Goal: Task Accomplishment & Management: Manage account settings

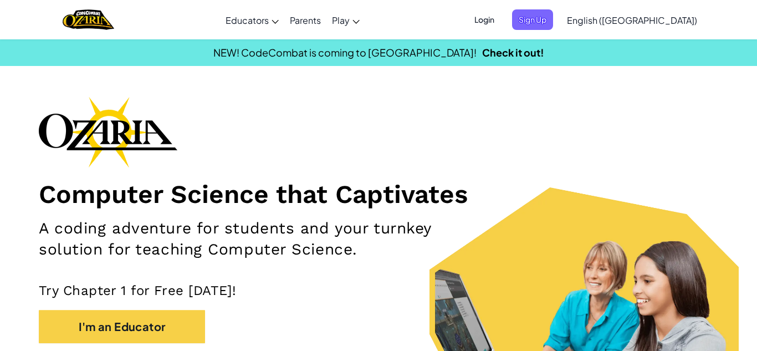
click at [501, 18] on span "Login" at bounding box center [484, 19] width 33 height 21
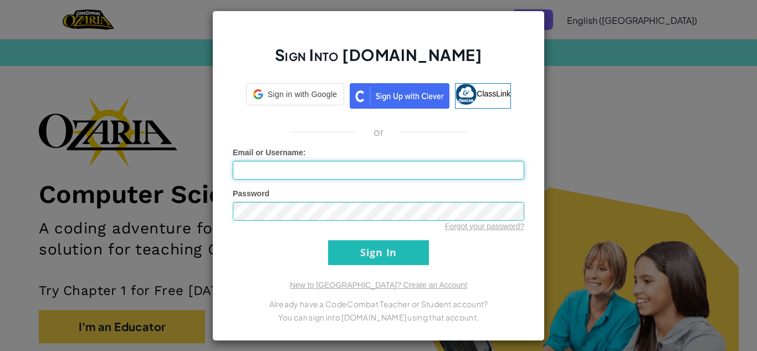
type input "HGsebastian2526"
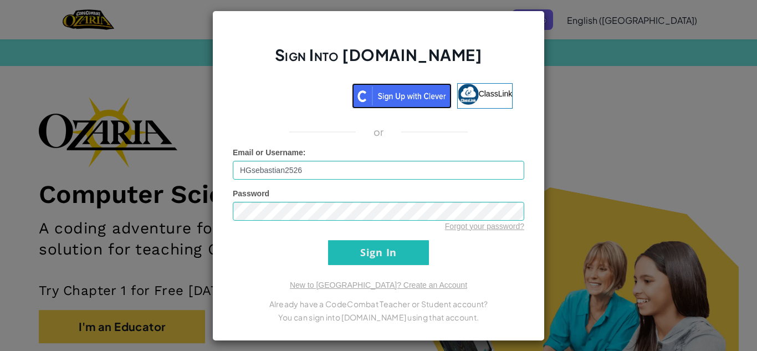
click at [427, 95] on img at bounding box center [402, 96] width 100 height 26
